Goal: Browse casually

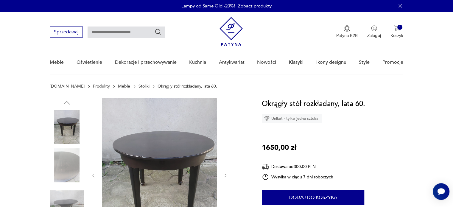
click at [179, 152] on img at bounding box center [159, 174] width 115 height 153
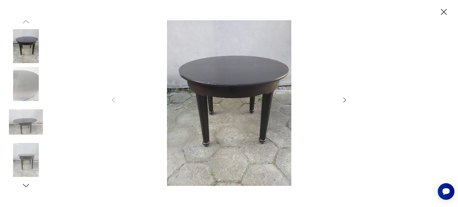
click at [340, 98] on div at bounding box center [229, 103] width 238 height 167
click at [347, 100] on icon "button" at bounding box center [344, 100] width 7 height 7
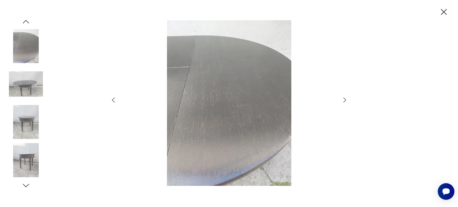
click at [347, 100] on icon "button" at bounding box center [344, 100] width 7 height 7
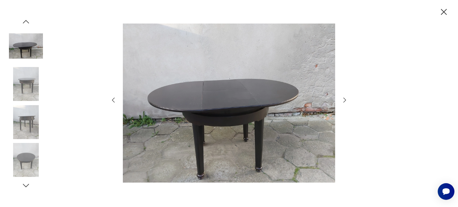
click at [347, 100] on icon "button" at bounding box center [344, 100] width 7 height 7
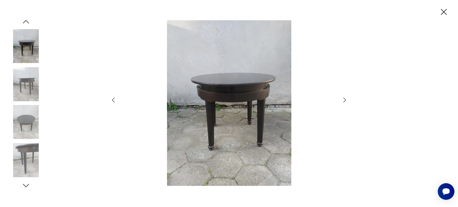
click at [347, 100] on icon "button" at bounding box center [344, 100] width 7 height 7
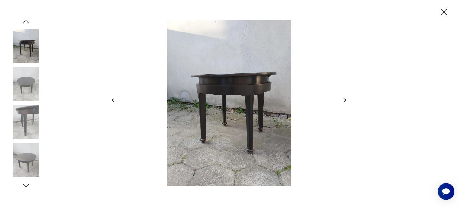
click at [347, 100] on icon "button" at bounding box center [344, 100] width 7 height 7
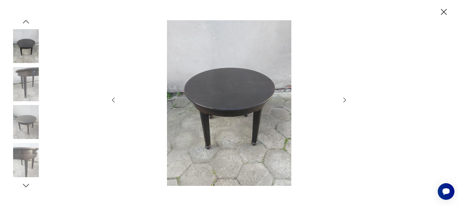
click at [441, 12] on icon "button" at bounding box center [443, 12] width 10 height 10
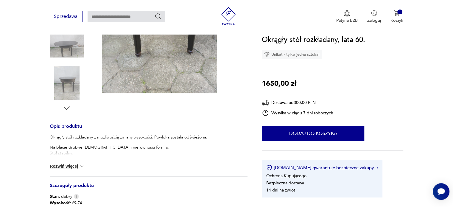
scroll to position [194, 0]
